Goal: Navigation & Orientation: Go to known website

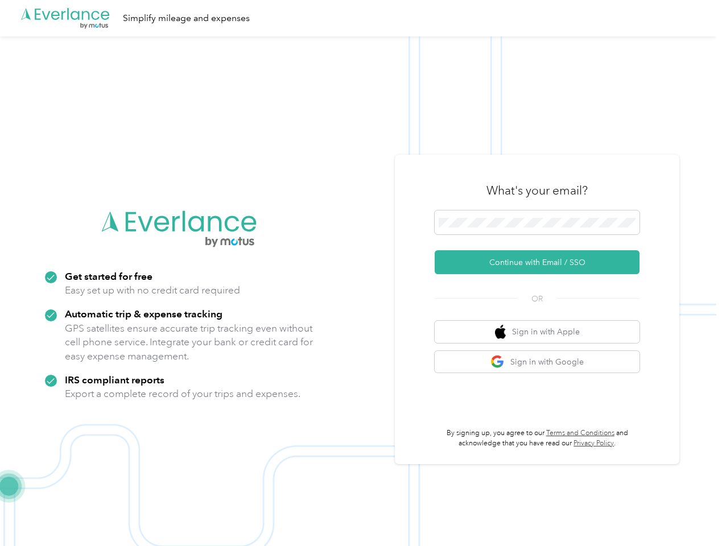
click at [361, 273] on img at bounding box center [358, 309] width 716 height 546
click at [361, 18] on div ".cls-1 { fill: #00adee; } .cls-2 { fill: #fff; } .cls-3 { fill: #707372; } .cls…" at bounding box center [358, 18] width 716 height 36
click at [542, 262] on button "Continue with Email / SSO" at bounding box center [537, 262] width 205 height 24
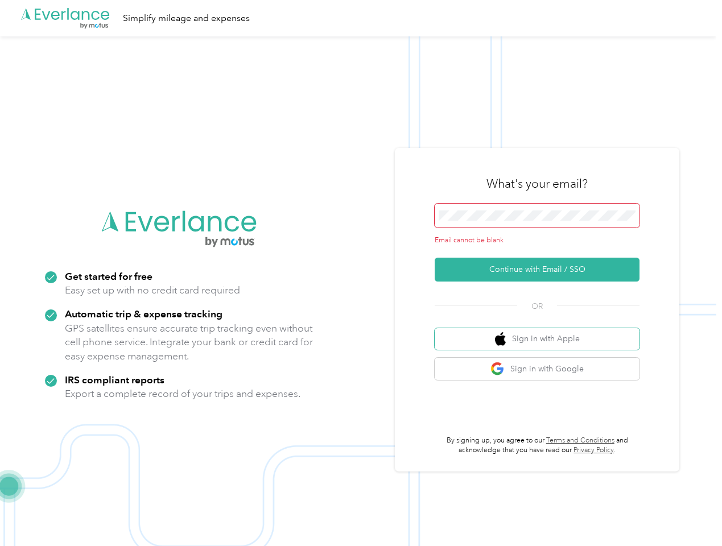
click at [542, 332] on button "Sign in with Apple" at bounding box center [537, 339] width 205 height 22
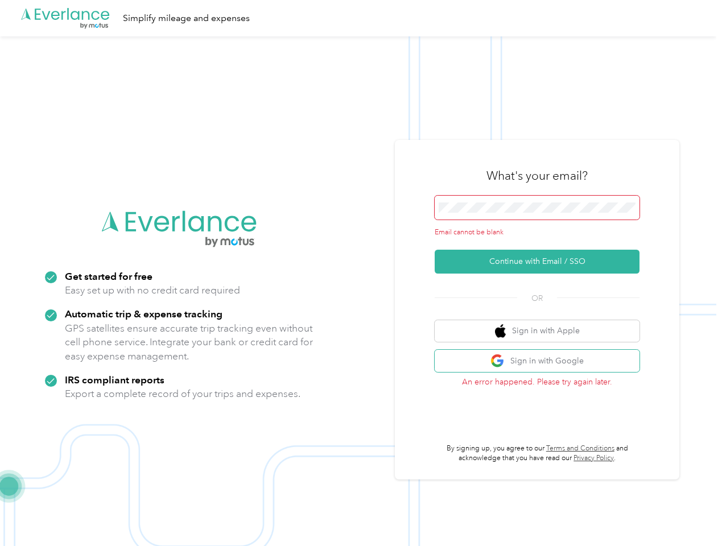
click at [542, 362] on button "Sign in with Google" at bounding box center [537, 361] width 205 height 22
